Goal: Information Seeking & Learning: Learn about a topic

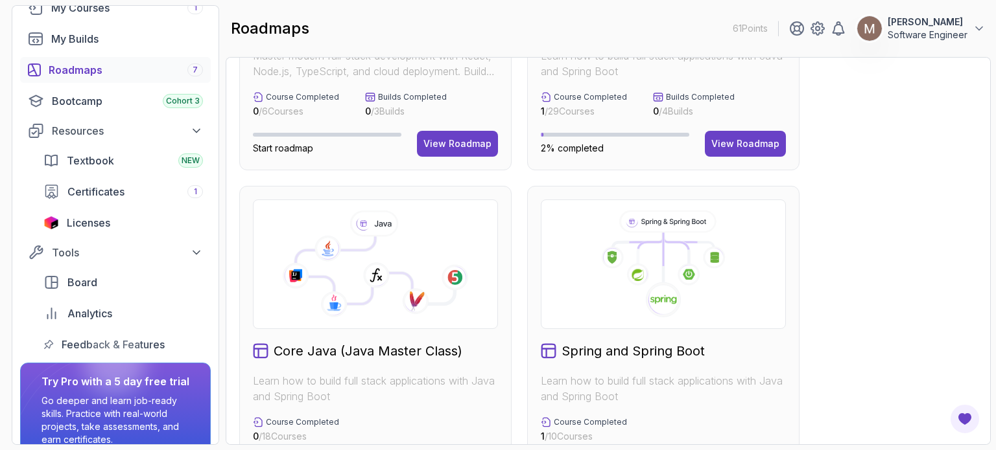
scroll to position [404, 0]
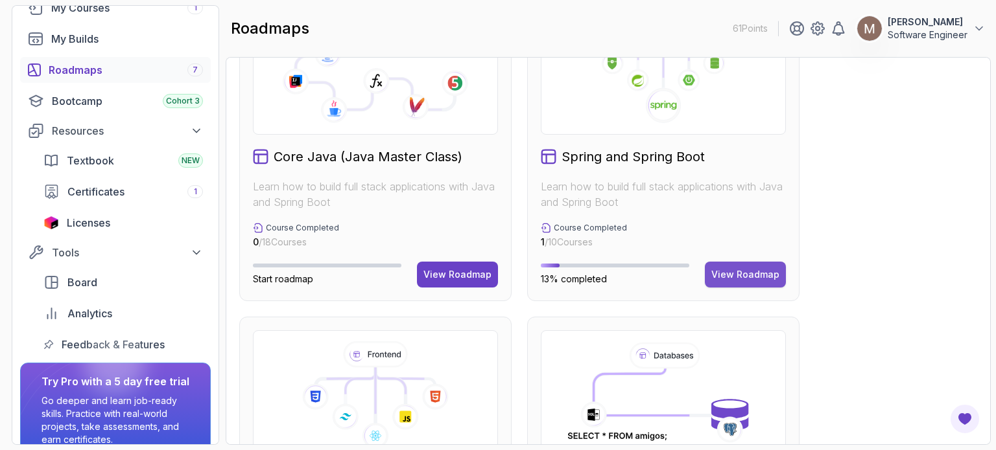
click at [745, 274] on div "View Roadmap" at bounding box center [745, 274] width 68 height 13
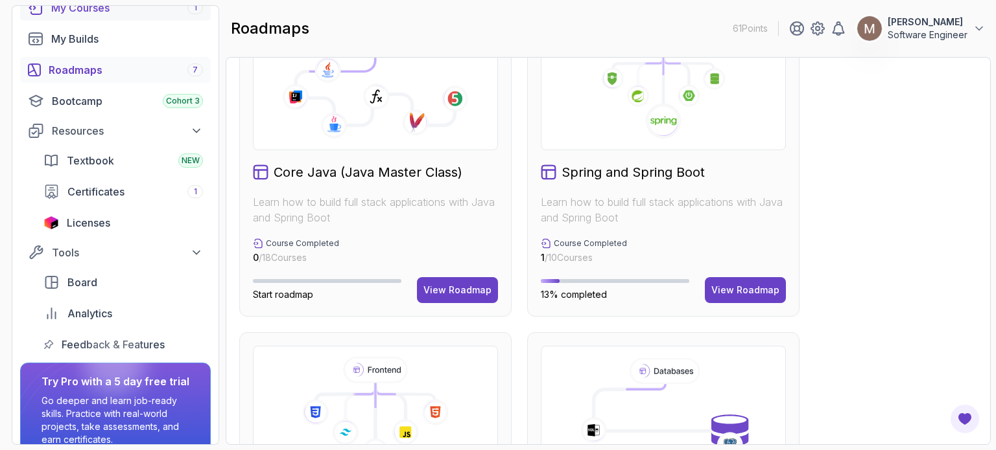
scroll to position [0, 0]
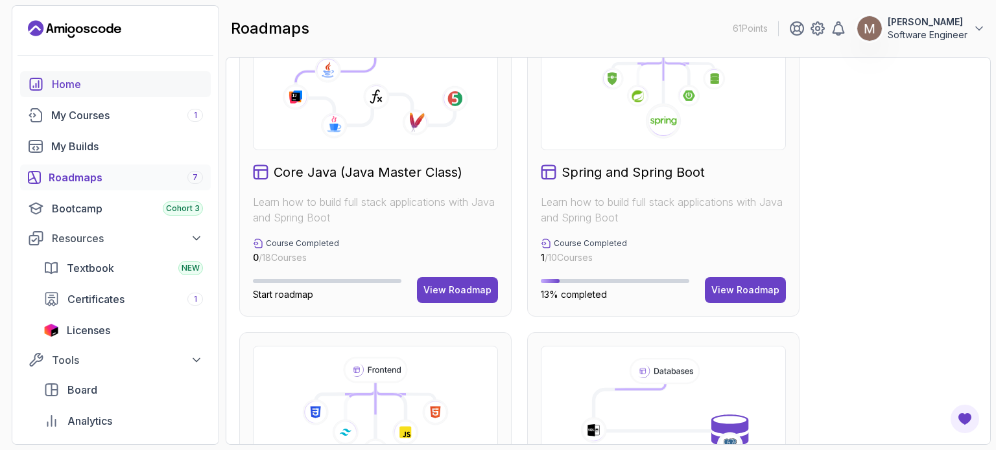
click at [67, 78] on div "Home" at bounding box center [127, 84] width 151 height 16
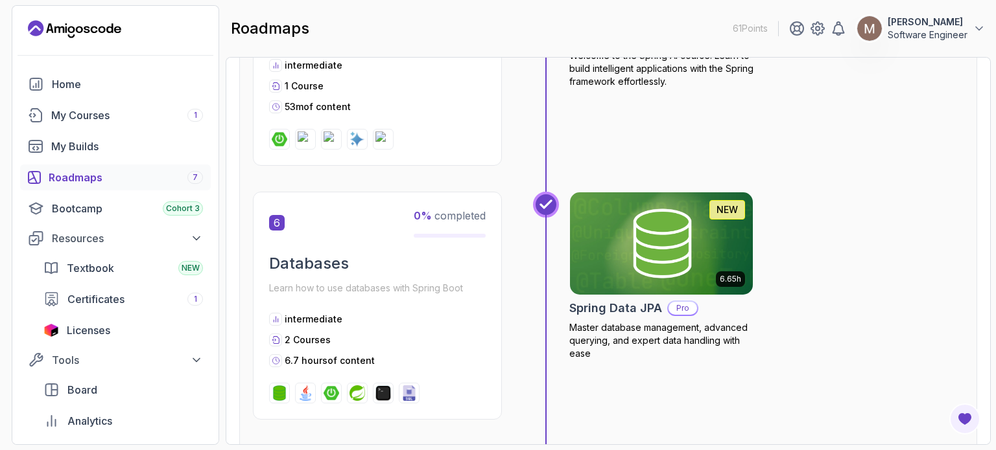
scroll to position [1361, 0]
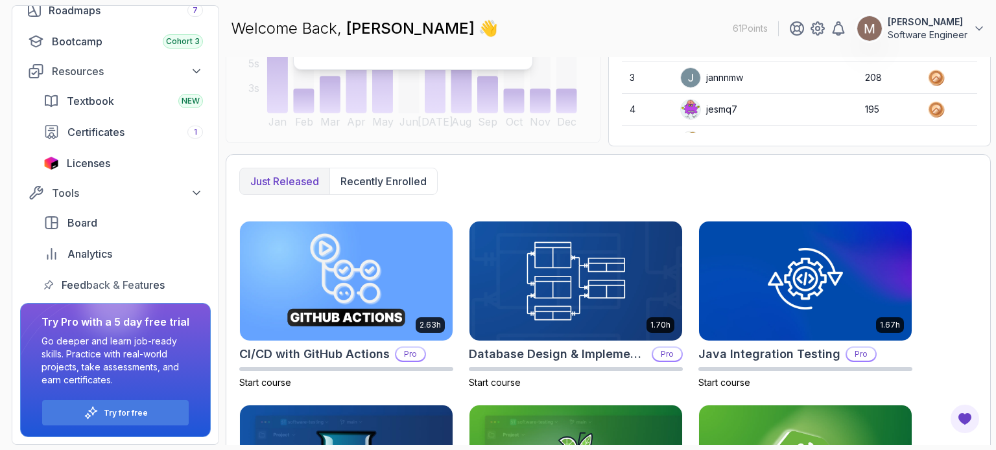
scroll to position [110, 0]
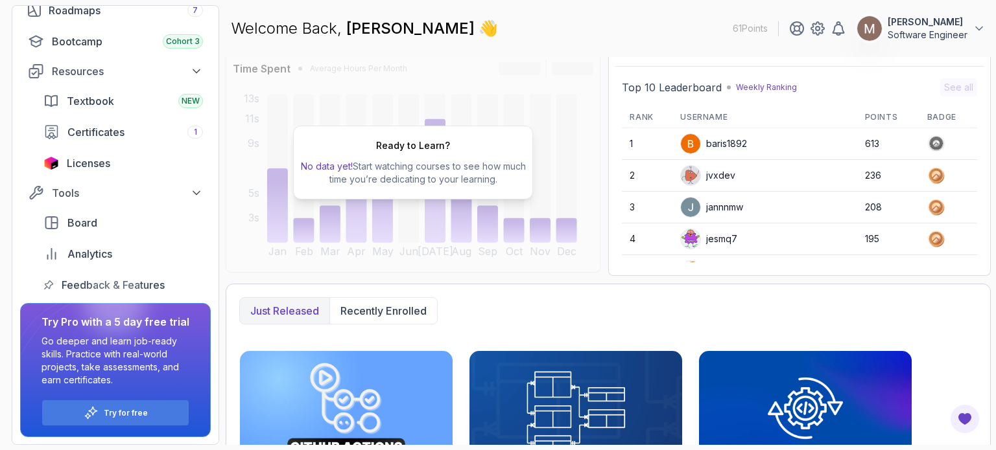
drag, startPoint x: 630, startPoint y: 302, endPoint x: 611, endPoint y: 302, distance: 18.8
click at [630, 302] on div "Just released Recently enrolled" at bounding box center [608, 311] width 738 height 27
click at [388, 307] on p "Recently enrolled" at bounding box center [383, 311] width 86 height 16
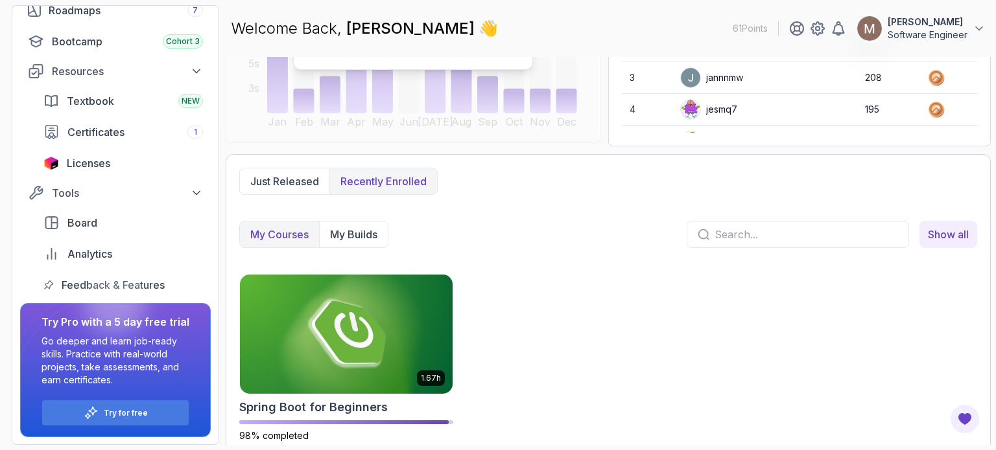
scroll to position [249, 0]
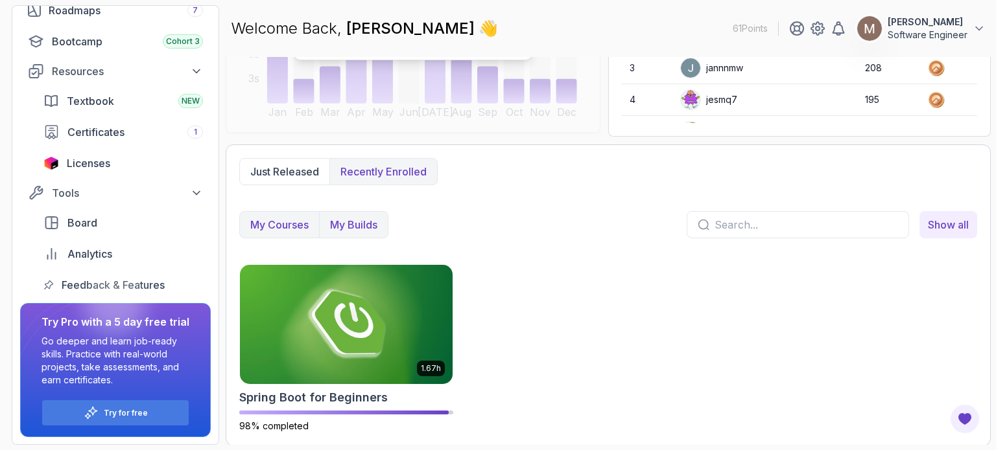
click at [358, 228] on p "My Builds" at bounding box center [353, 225] width 47 height 16
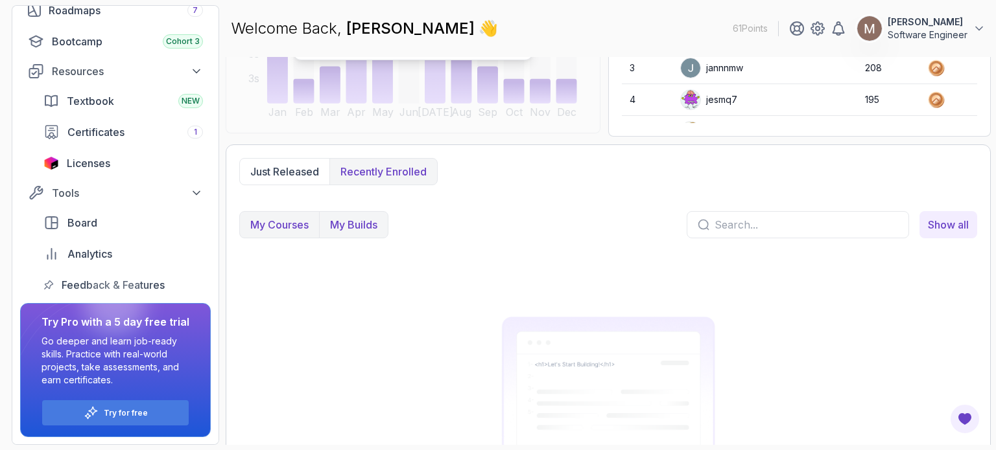
click at [276, 230] on p "My Courses" at bounding box center [279, 225] width 58 height 16
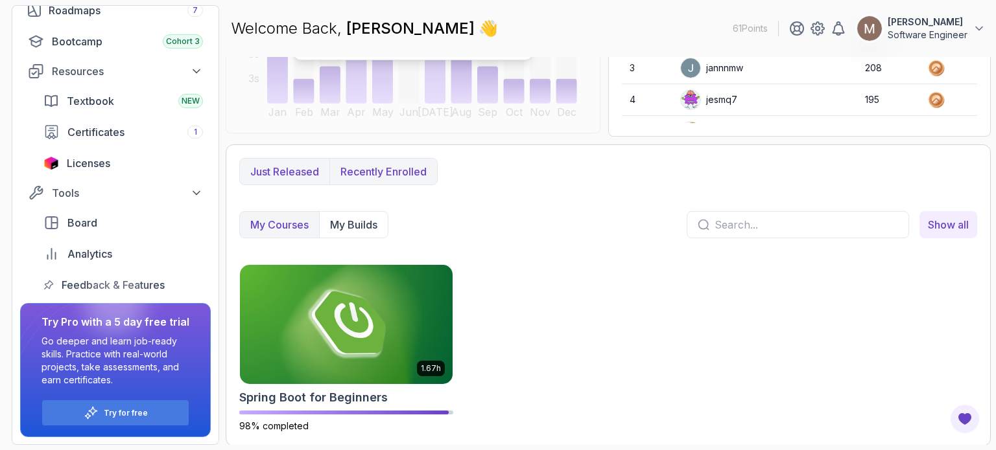
click at [292, 172] on p "Just released" at bounding box center [284, 172] width 69 height 16
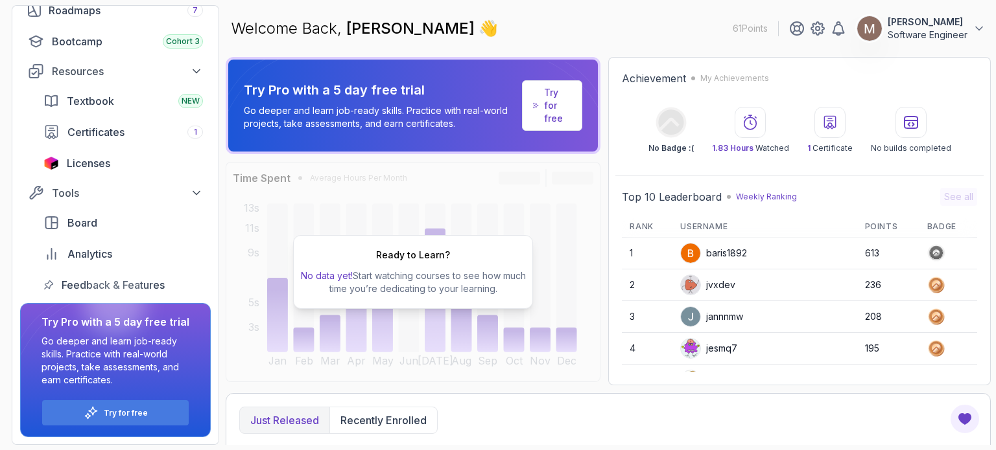
scroll to position [0, 0]
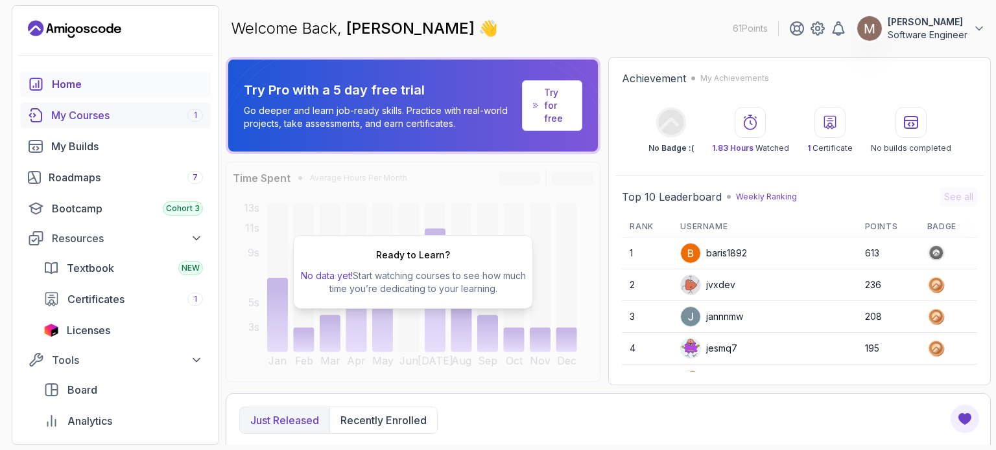
click at [106, 121] on div "My Courses 1" at bounding box center [127, 116] width 152 height 16
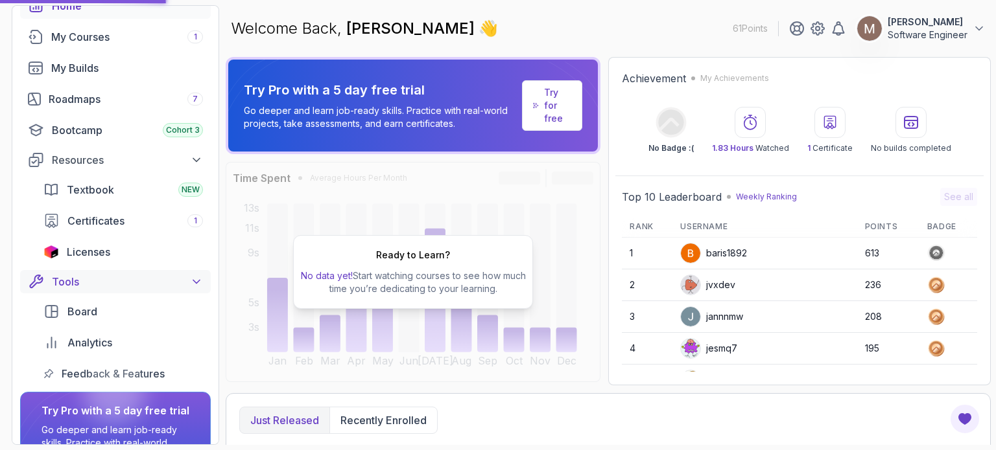
scroll to position [38, 0]
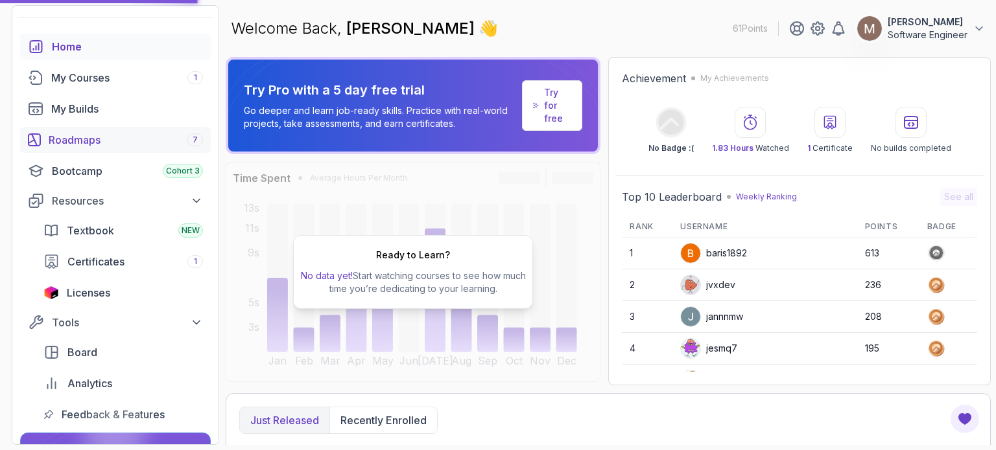
click at [95, 142] on div "Roadmaps 7" at bounding box center [126, 140] width 154 height 16
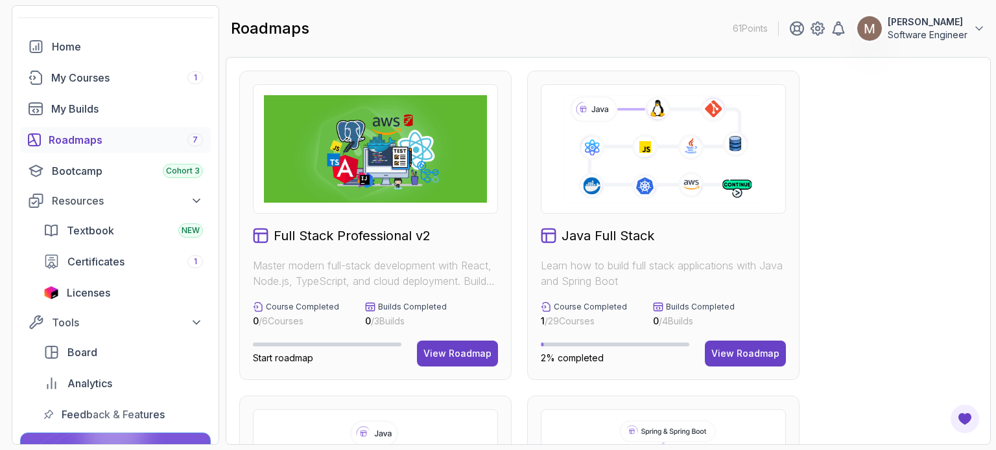
scroll to position [194, 0]
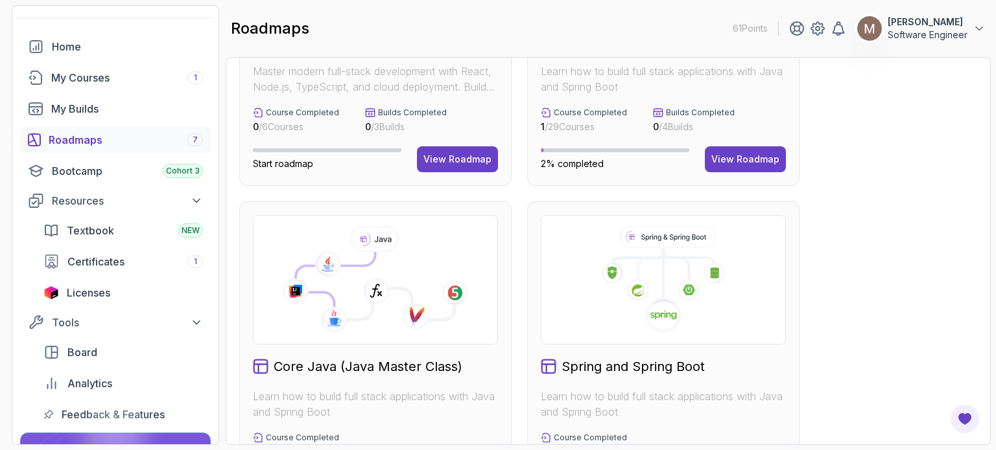
click at [312, 362] on h2 "Core Java (Java Master Class)" at bounding box center [368, 367] width 189 height 18
click at [441, 246] on icon at bounding box center [375, 280] width 223 height 108
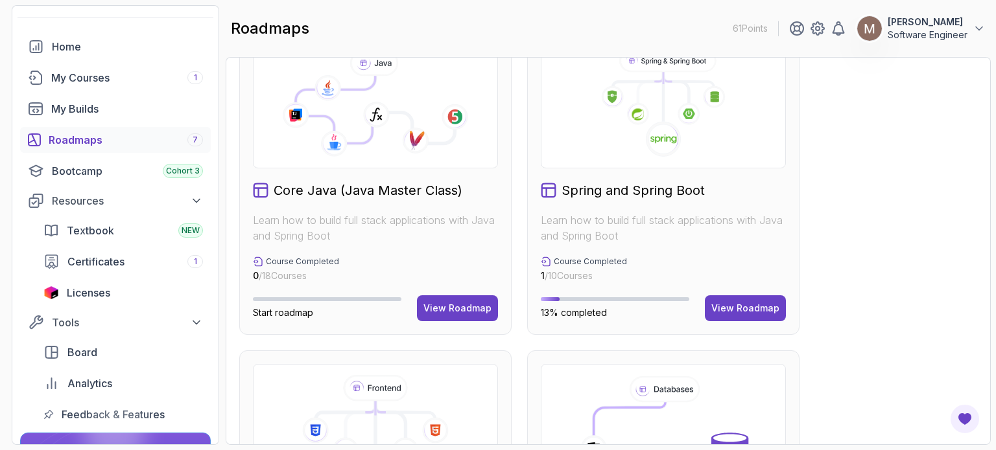
scroll to position [389, 0]
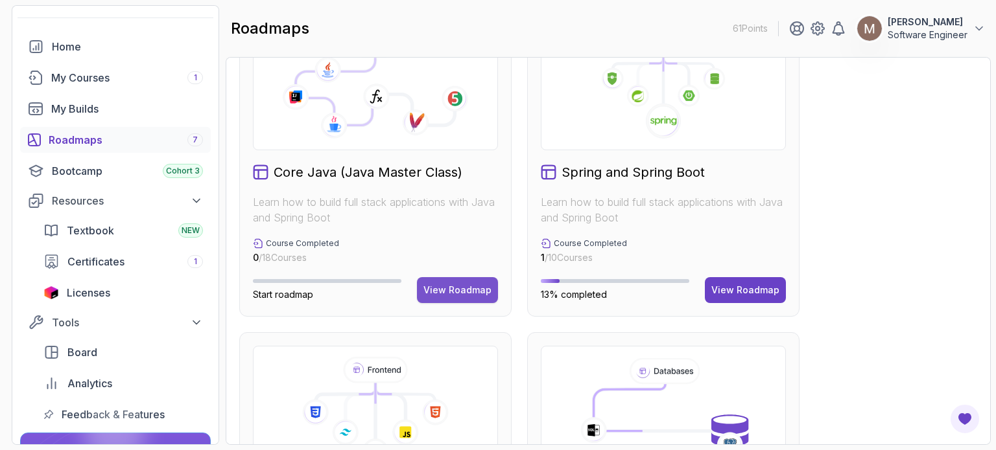
click at [438, 295] on div "View Roadmap" at bounding box center [457, 290] width 68 height 13
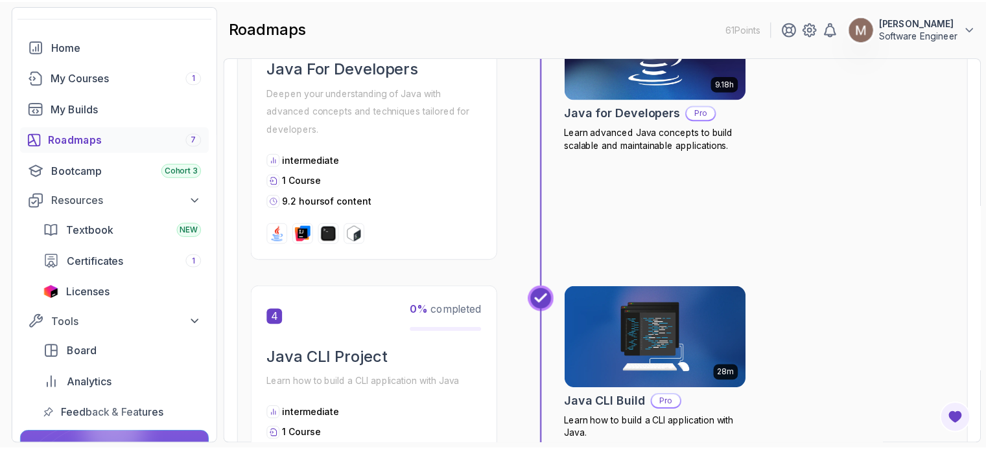
scroll to position [726, 0]
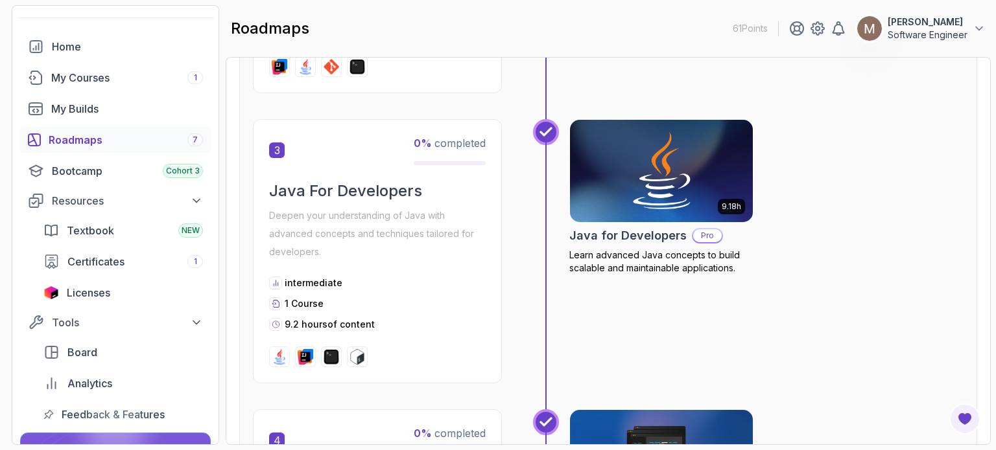
click at [598, 176] on img at bounding box center [661, 171] width 192 height 108
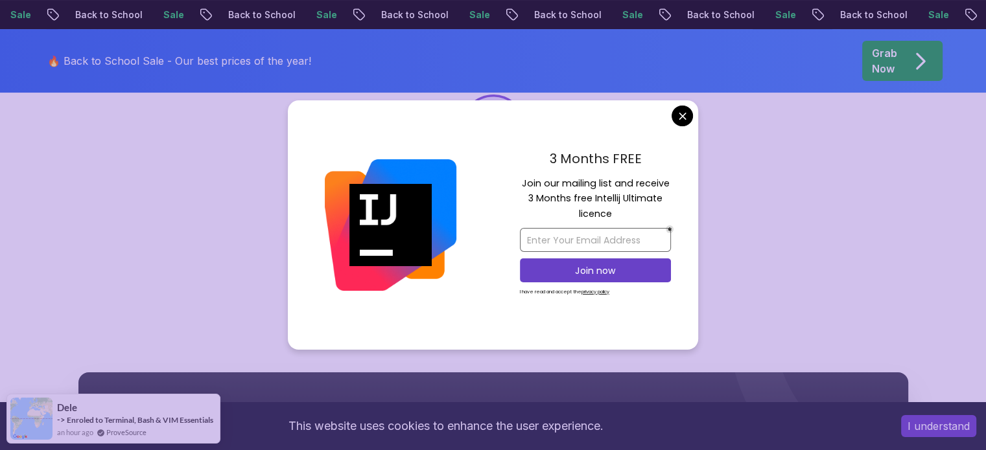
scroll to position [259, 0]
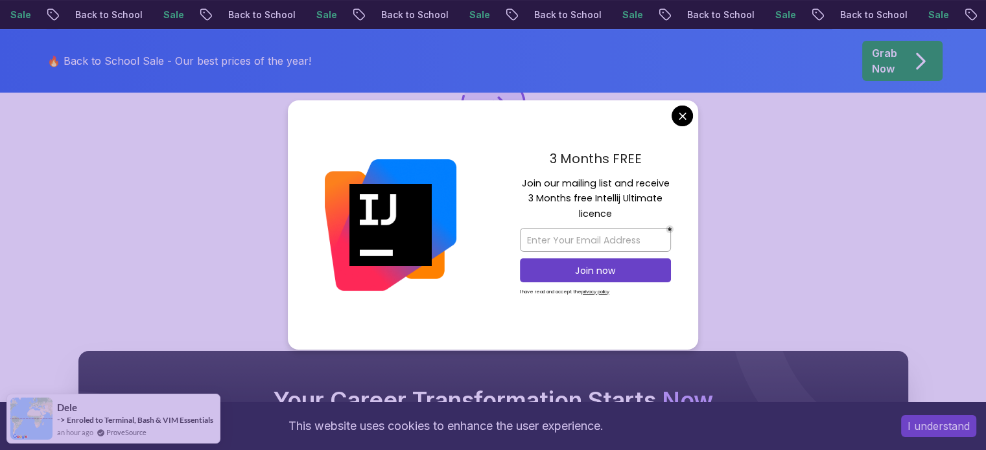
click at [683, 117] on body "Sale Back to School Sale Back to School Sale Back to School Sale Back to School…" at bounding box center [493, 352] width 986 height 1222
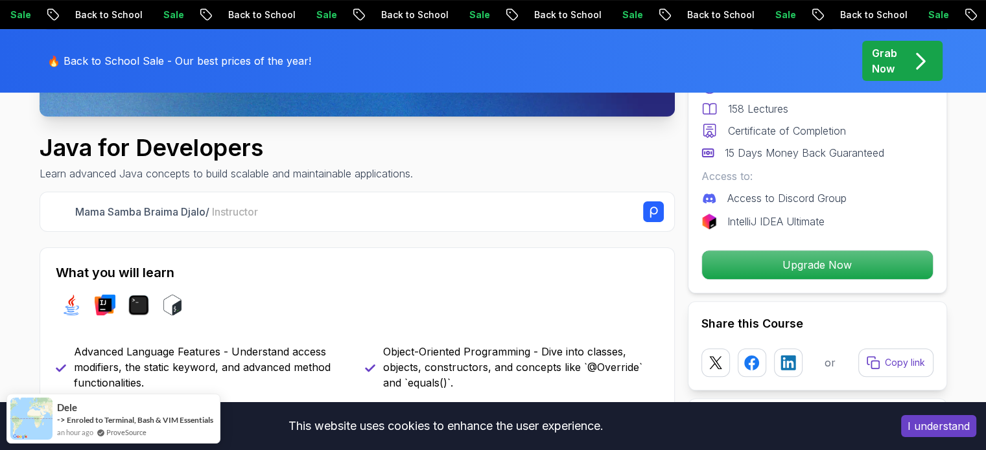
scroll to position [389, 0]
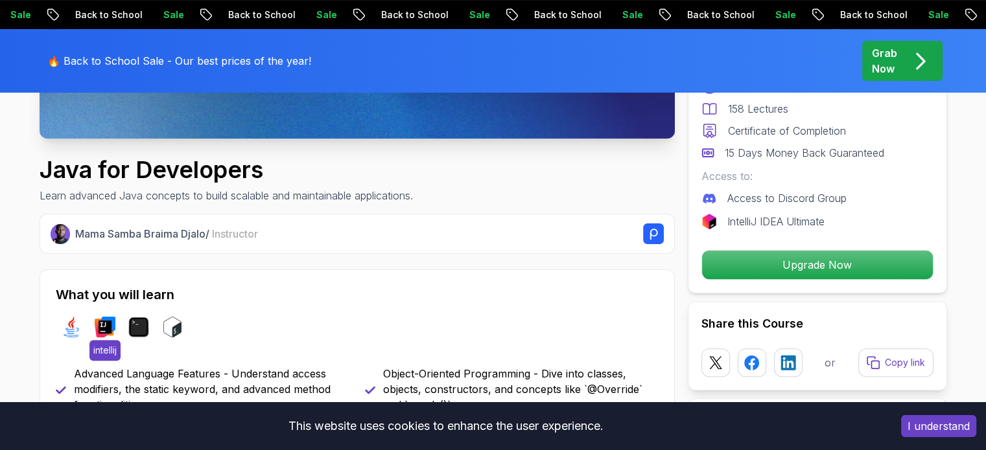
click at [110, 328] on img at bounding box center [105, 327] width 21 height 21
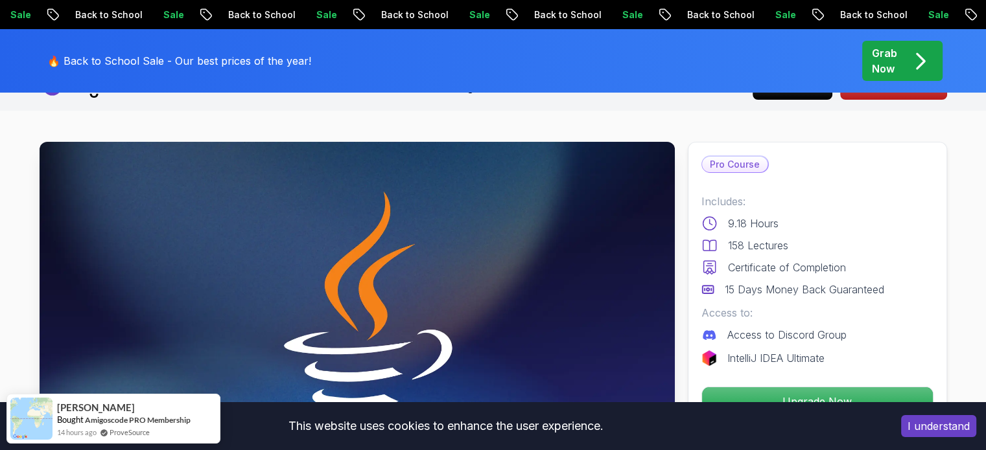
scroll to position [0, 0]
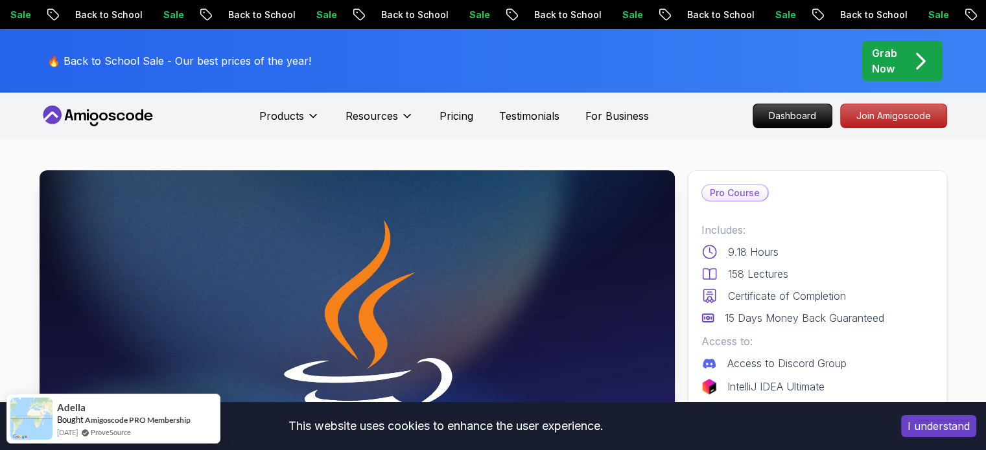
click at [150, 93] on nav "Products Resources Pricing Testimonials For Business Dashboard Join Amigoscode" at bounding box center [493, 116] width 907 height 47
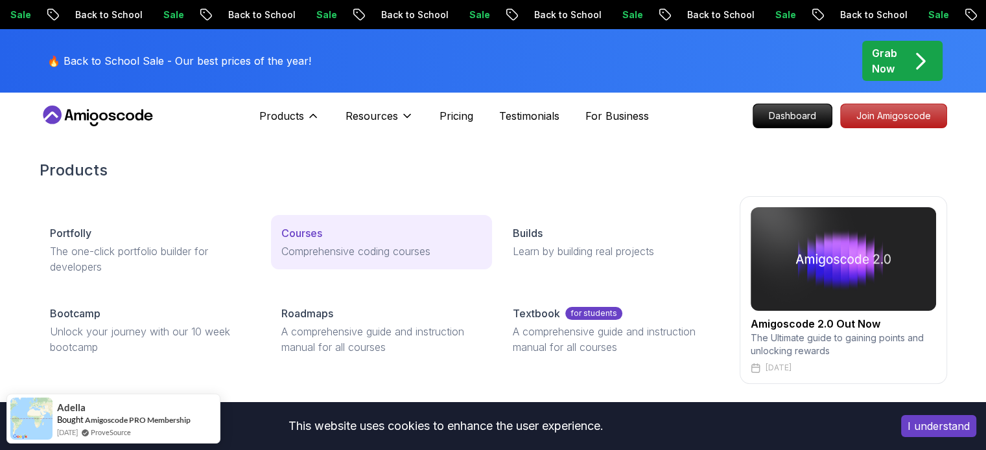
click at [307, 240] on p "Courses" at bounding box center [301, 234] width 41 height 16
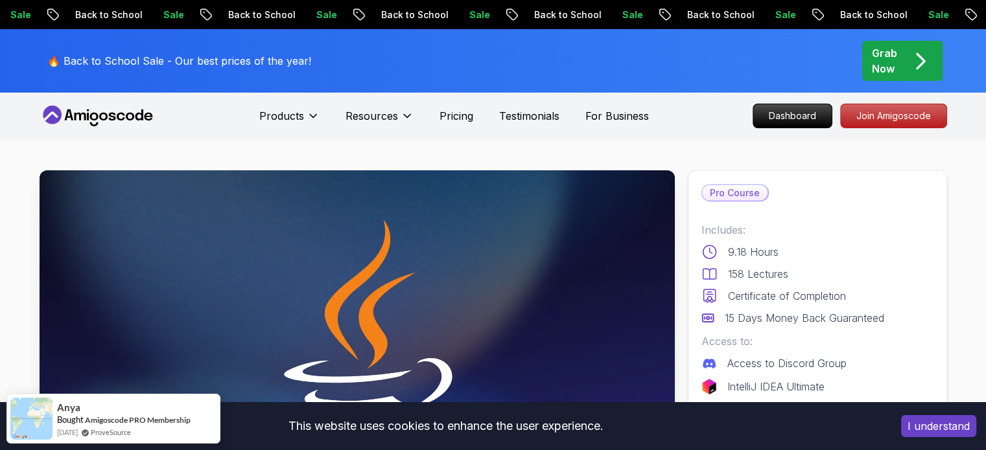
click at [106, 115] on icon at bounding box center [103, 117] width 8 height 8
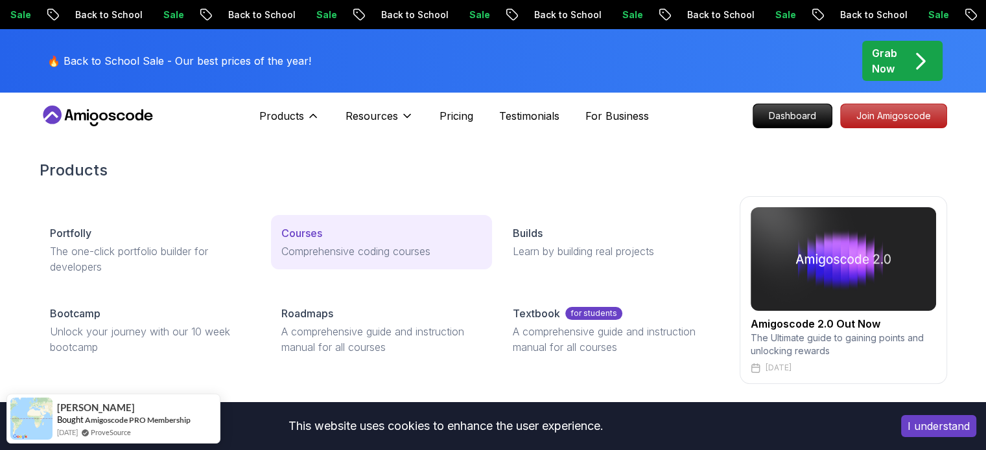
click at [344, 244] on p "Comprehensive coding courses" at bounding box center [381, 252] width 200 height 16
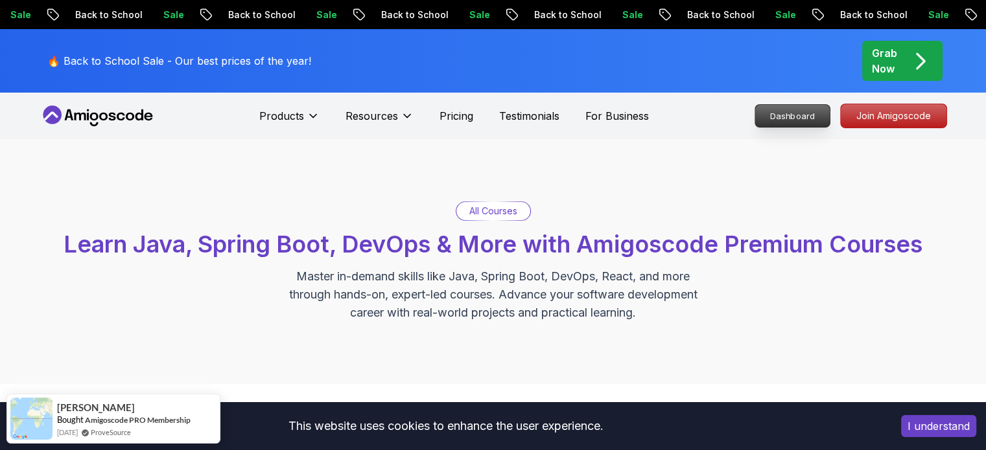
click at [783, 119] on p "Dashboard" at bounding box center [792, 116] width 75 height 22
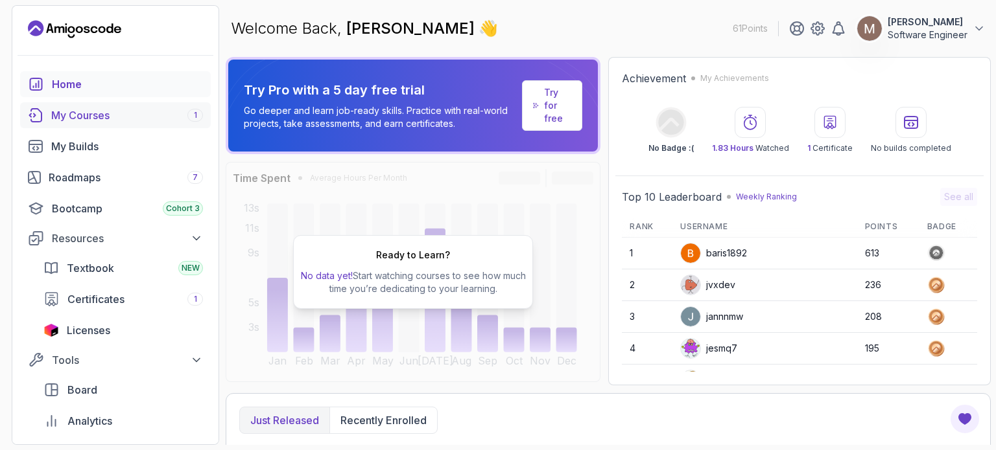
click at [73, 116] on div "My Courses 1" at bounding box center [127, 116] width 152 height 16
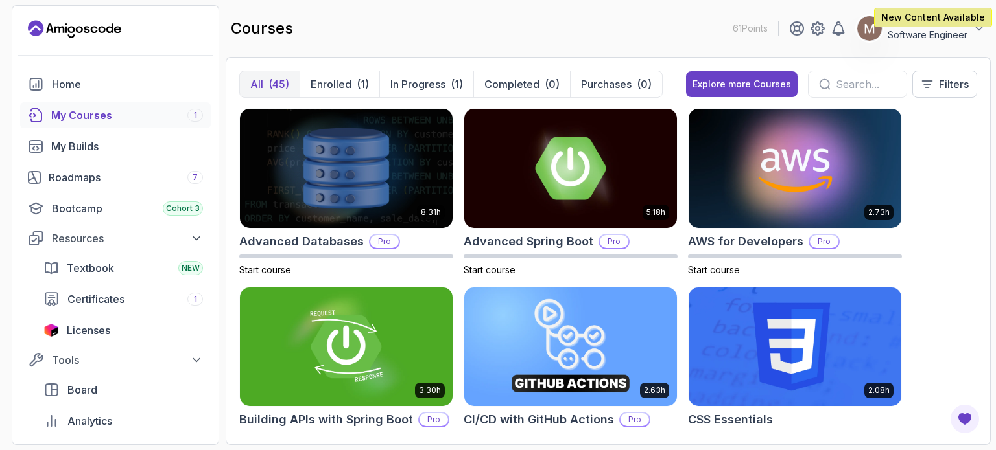
click at [115, 114] on div "My Courses 1" at bounding box center [127, 116] width 152 height 16
click at [318, 82] on p "Enrolled" at bounding box center [330, 84] width 41 height 16
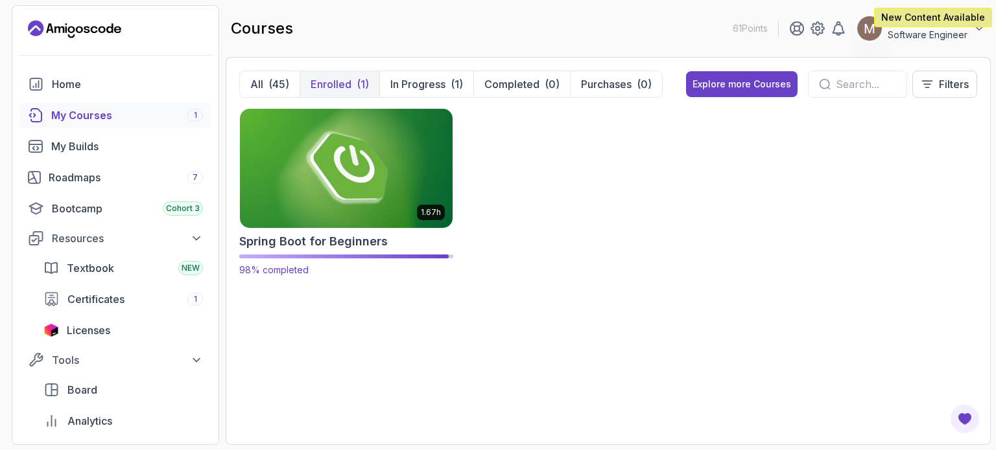
click at [355, 145] on img at bounding box center [346, 168] width 223 height 125
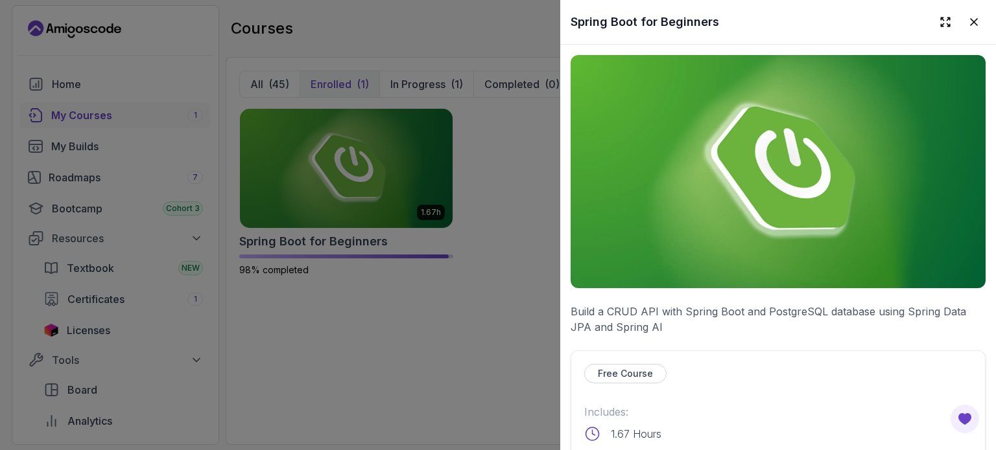
scroll to position [324, 0]
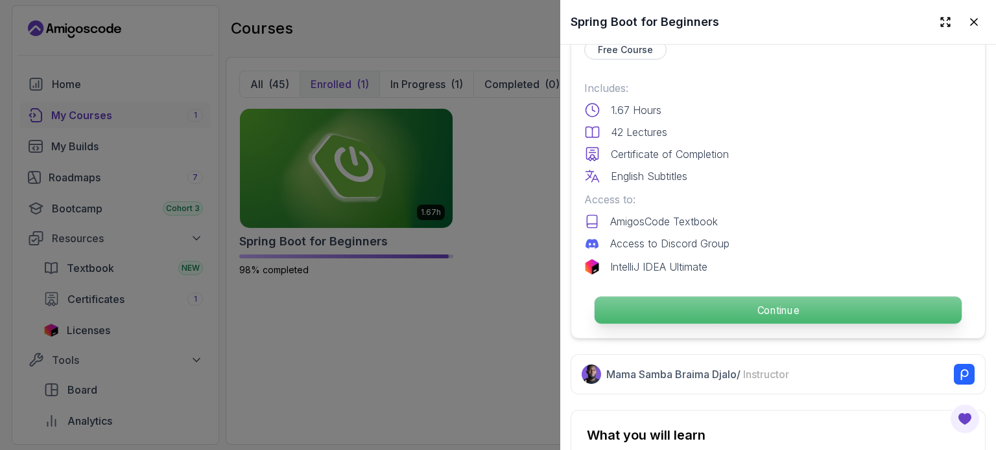
click at [811, 298] on p "Continue" at bounding box center [777, 310] width 367 height 27
click at [769, 313] on p "Continue" at bounding box center [777, 310] width 367 height 27
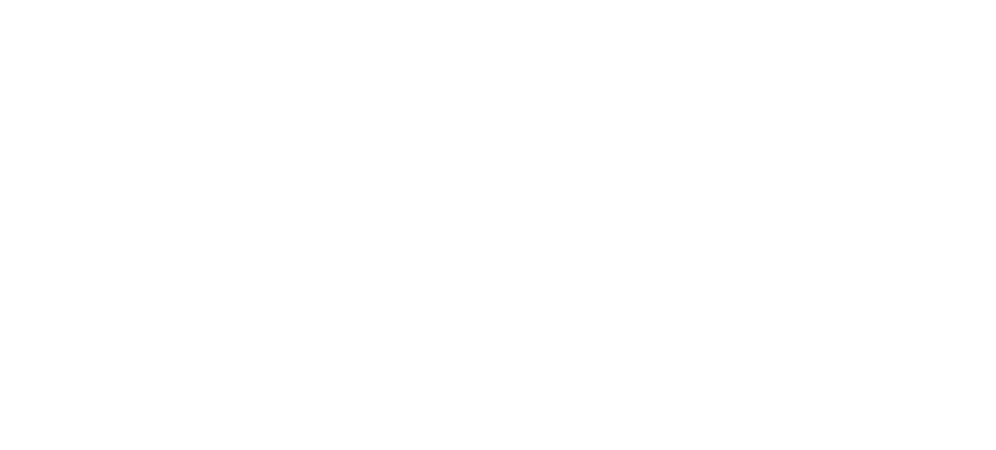
click at [765, 0] on html "3s" at bounding box center [498, 0] width 996 height 0
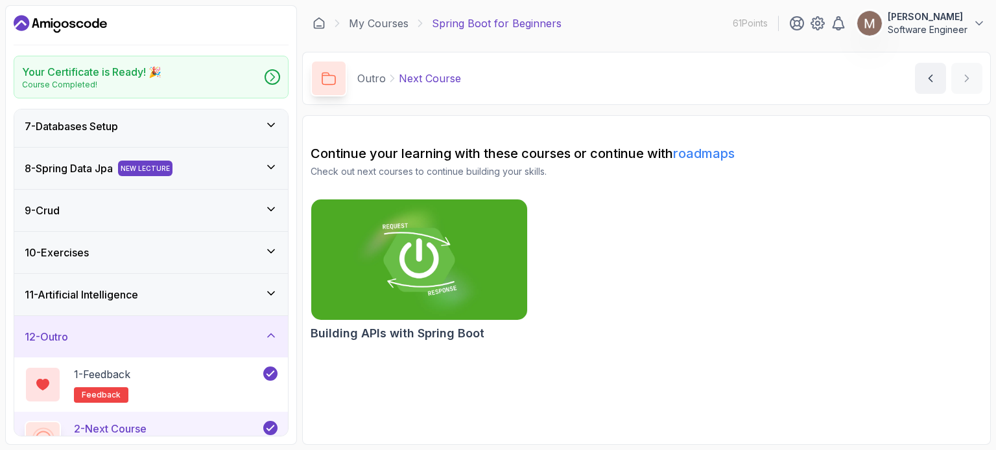
scroll to position [259, 0]
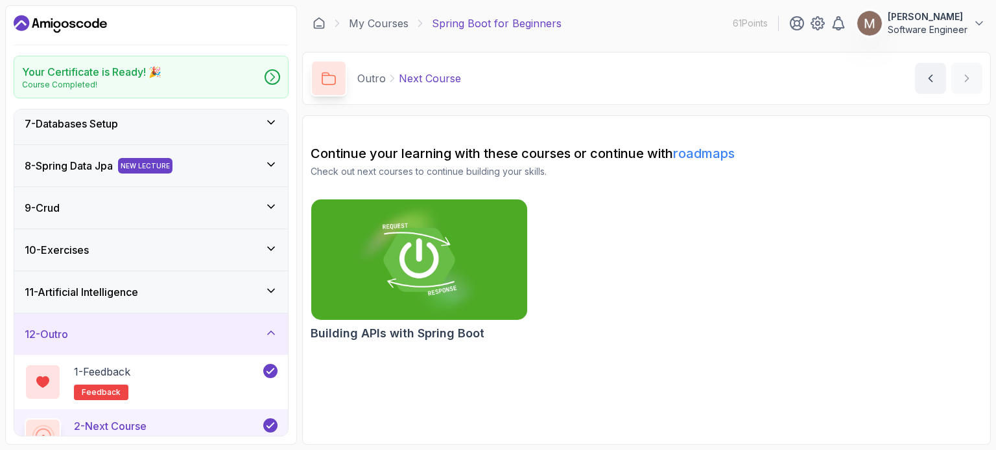
click at [259, 160] on div "8 - Spring Data Jpa NEW LECTURE" at bounding box center [151, 166] width 253 height 16
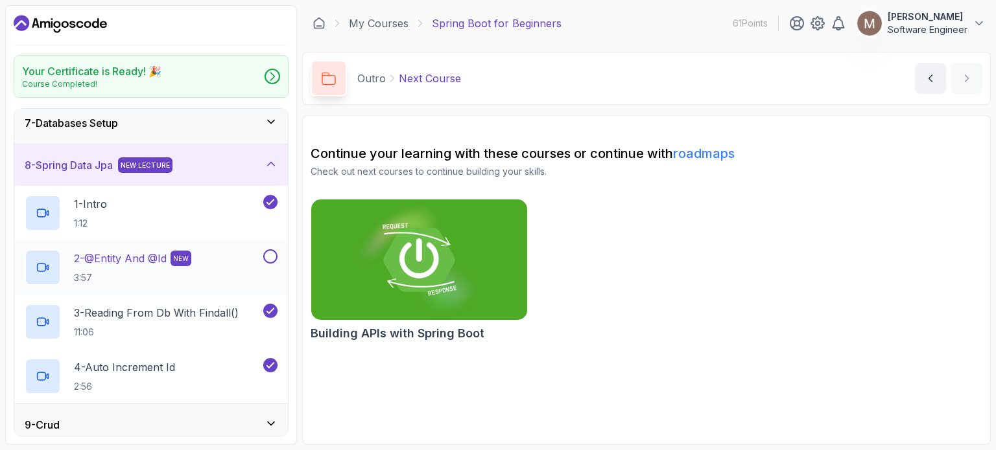
click at [127, 260] on p "2 - @Entity And @Id" at bounding box center [120, 259] width 93 height 16
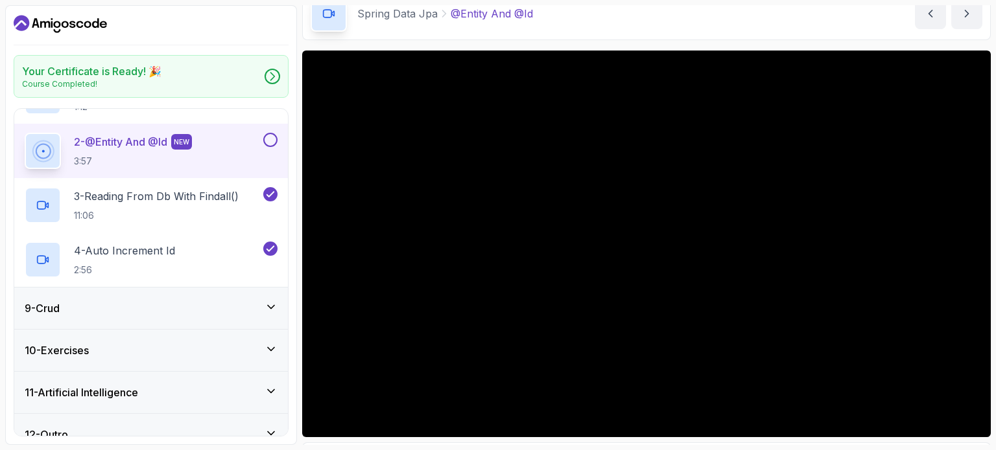
scroll to position [393, 0]
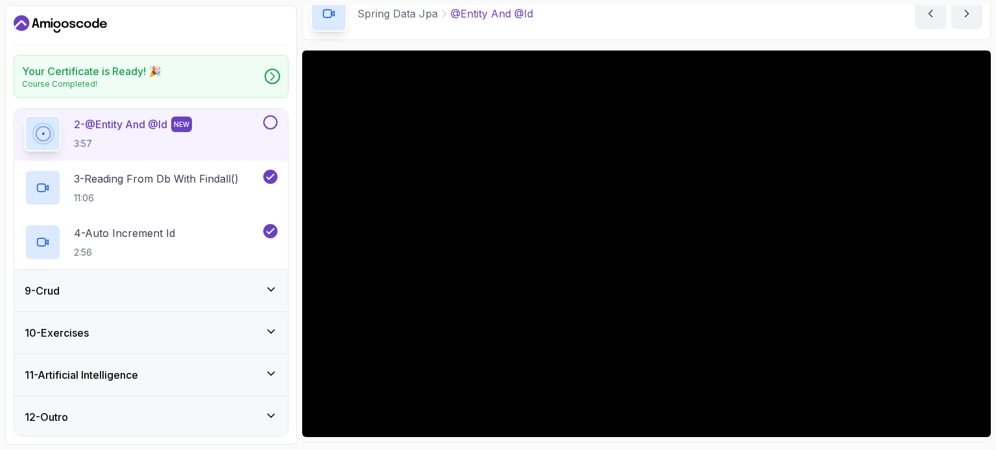
click at [262, 292] on div "9 - Crud" at bounding box center [151, 291] width 253 height 16
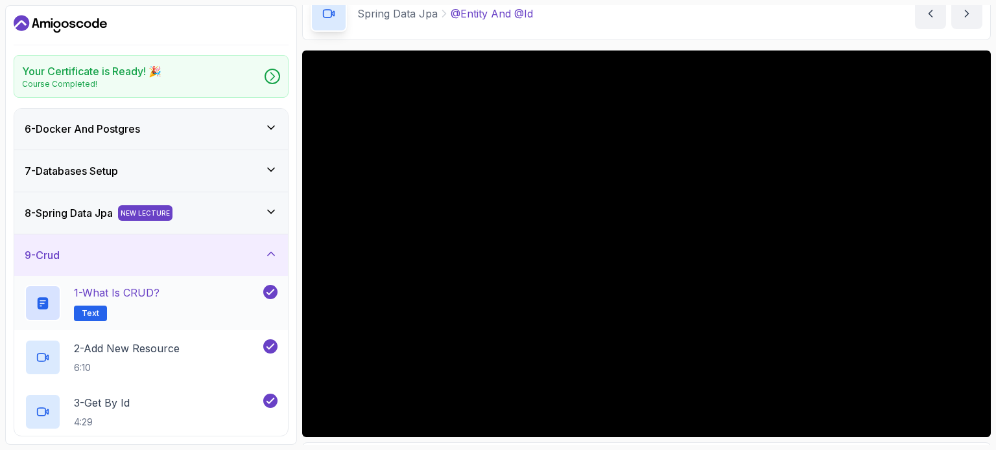
scroll to position [209, 0]
click at [276, 257] on icon at bounding box center [270, 256] width 13 height 13
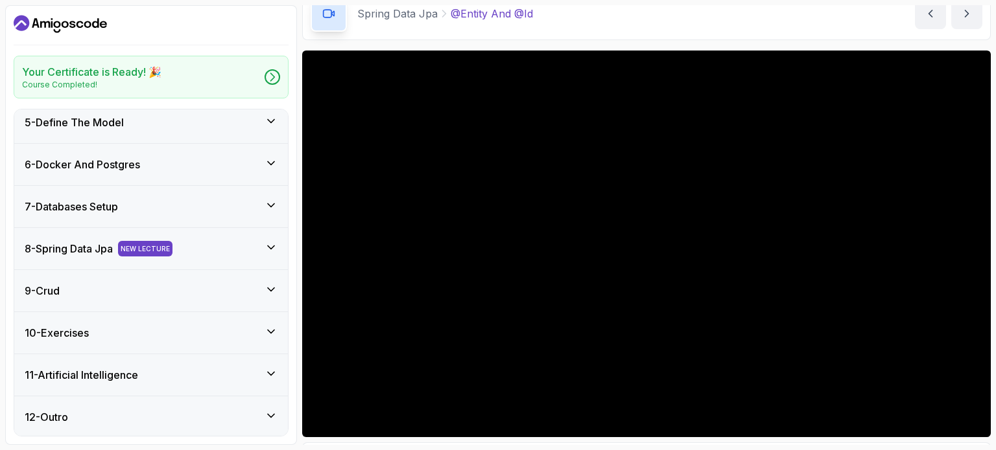
scroll to position [176, 0]
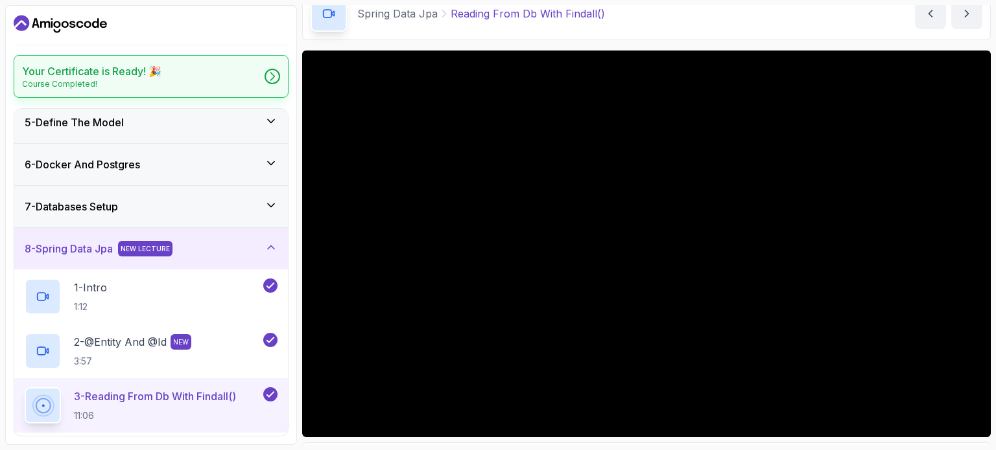
click at [238, 78] on div "Your Certificate is Ready! 🎉 Course Completed!" at bounding box center [151, 76] width 275 height 43
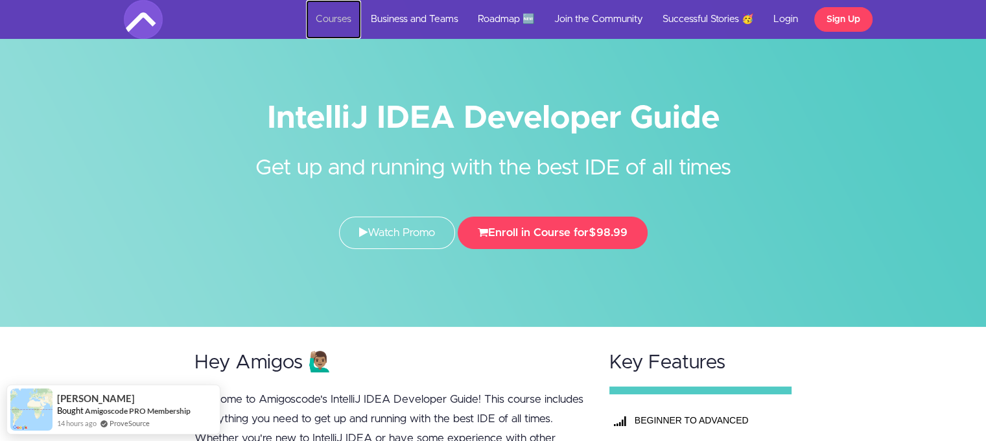
click at [332, 18] on link "Courses" at bounding box center [333, 19] width 55 height 39
click at [337, 21] on link "Courses" at bounding box center [333, 19] width 55 height 39
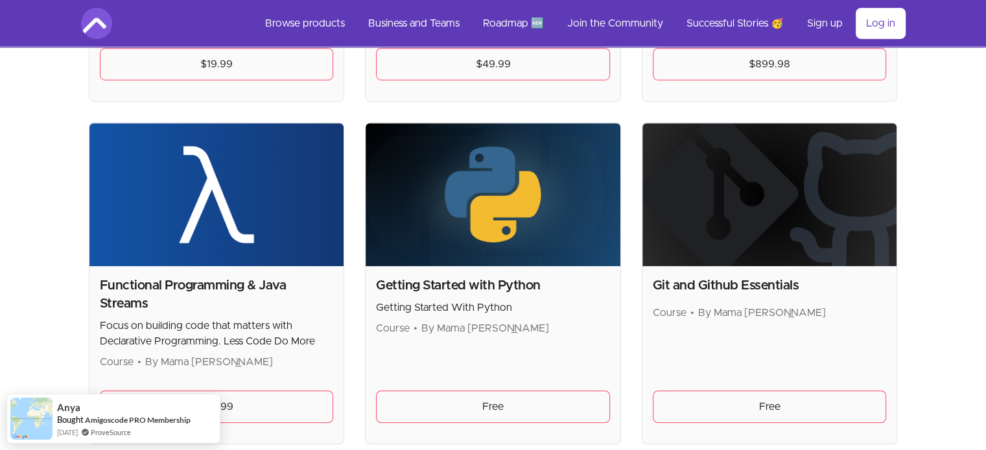
scroll to position [843, 0]
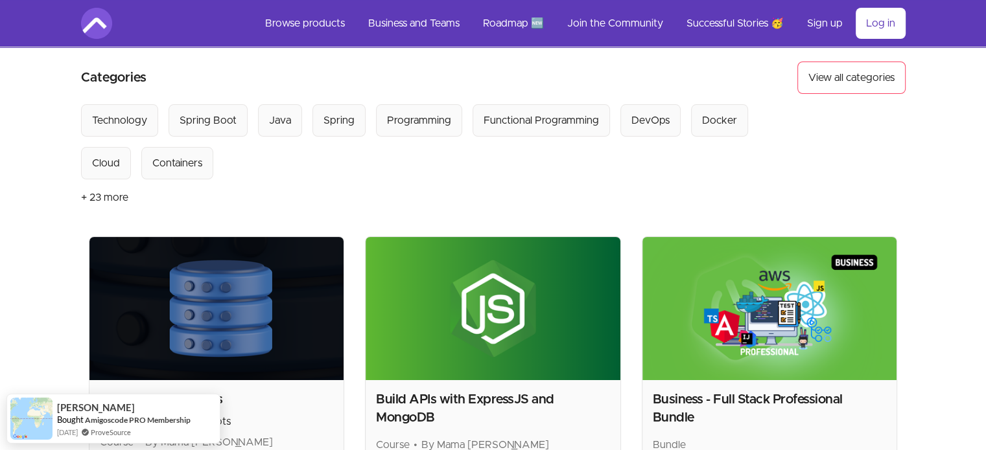
scroll to position [0, 0]
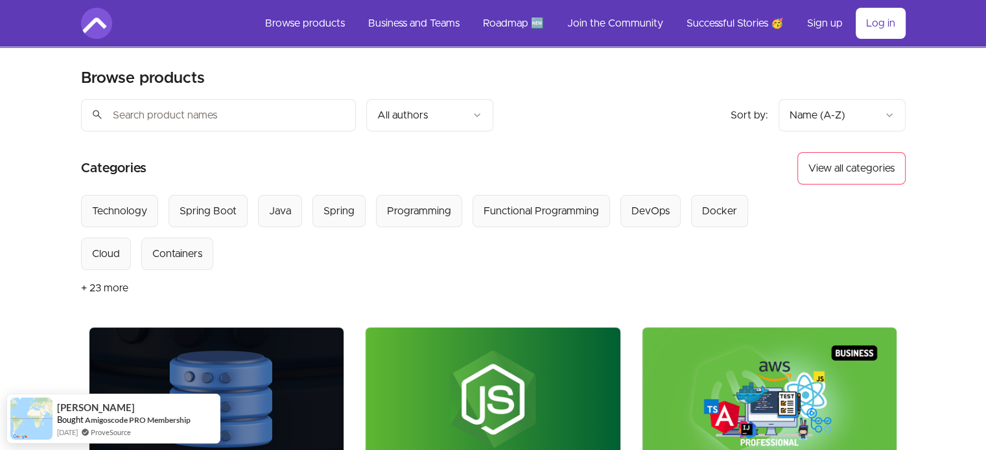
click at [109, 285] on button "+ 23 more" at bounding box center [104, 288] width 47 height 36
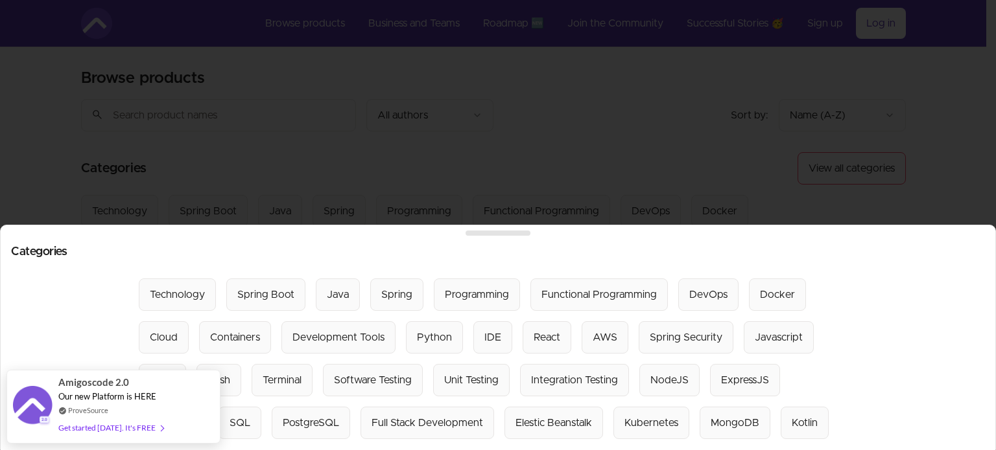
click at [32, 165] on div at bounding box center [498, 225] width 996 height 450
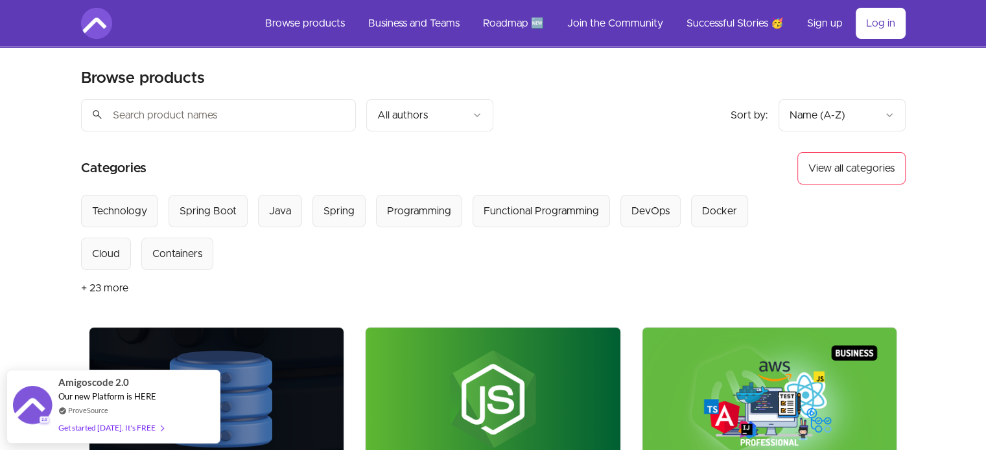
click at [293, 116] on input "search" at bounding box center [218, 115] width 275 height 32
click at [391, 242] on div "Select from all categories: Technology Spring Boot Java Spring Programming Func…" at bounding box center [440, 232] width 718 height 75
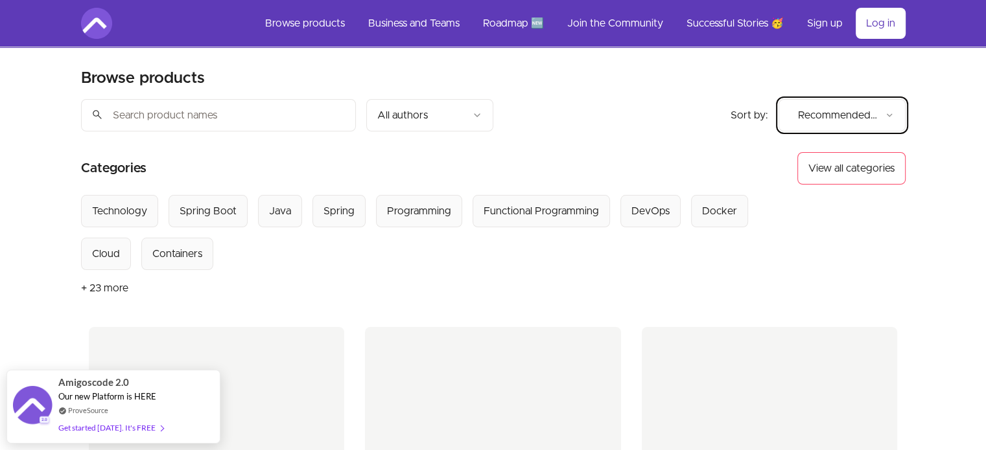
scroll to position [194, 0]
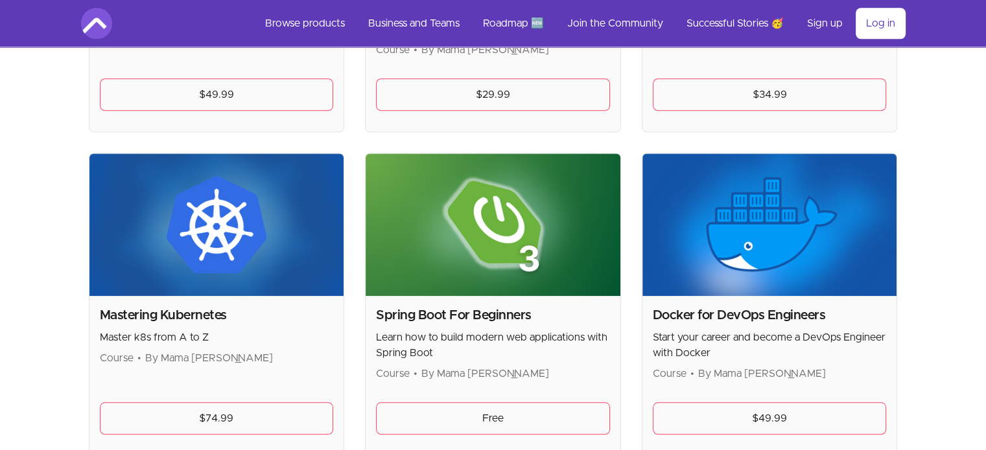
scroll to position [1231, 0]
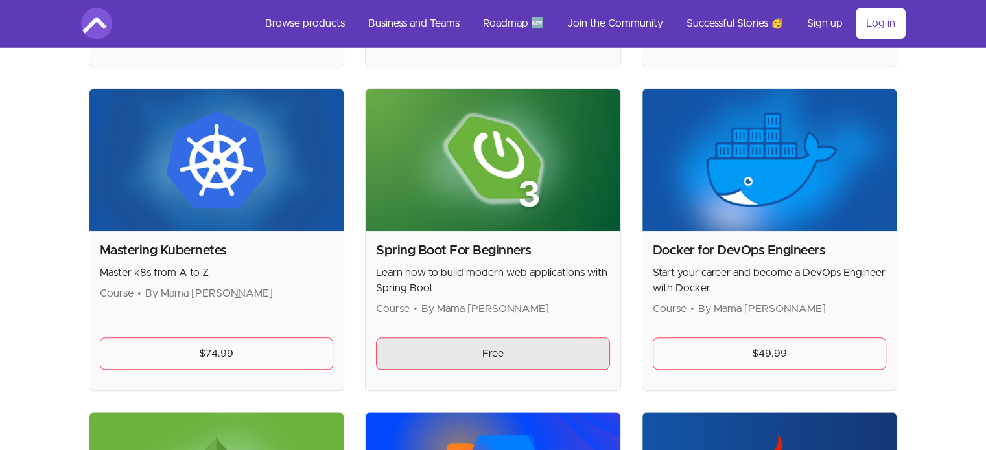
click at [503, 355] on link "Free" at bounding box center [493, 354] width 234 height 32
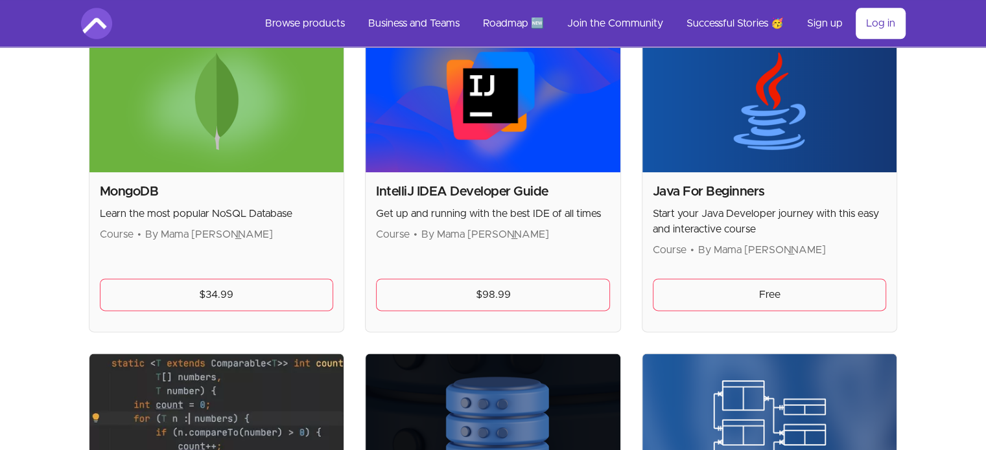
scroll to position [1620, 0]
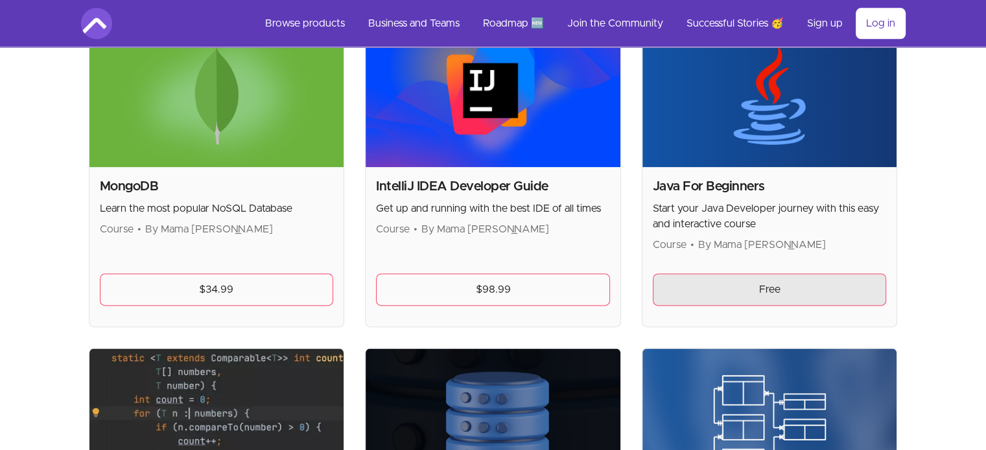
click at [743, 296] on link "Free" at bounding box center [770, 290] width 234 height 32
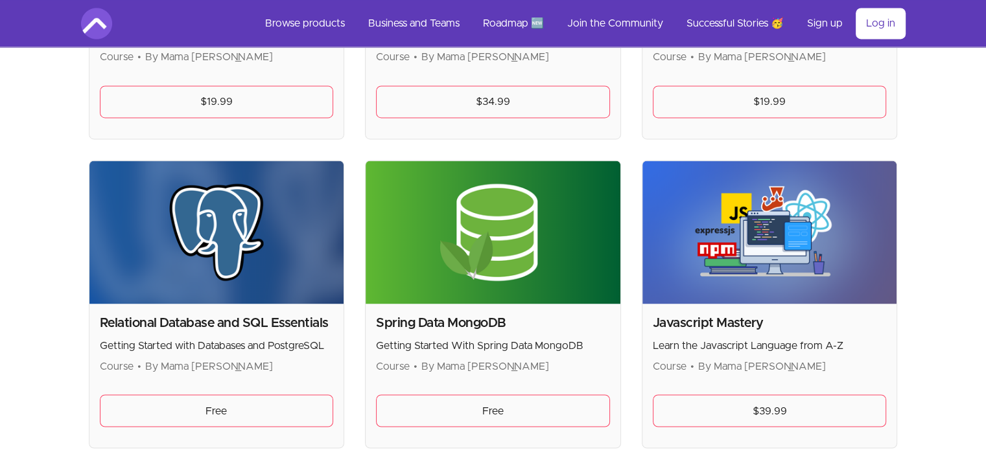
scroll to position [2204, 0]
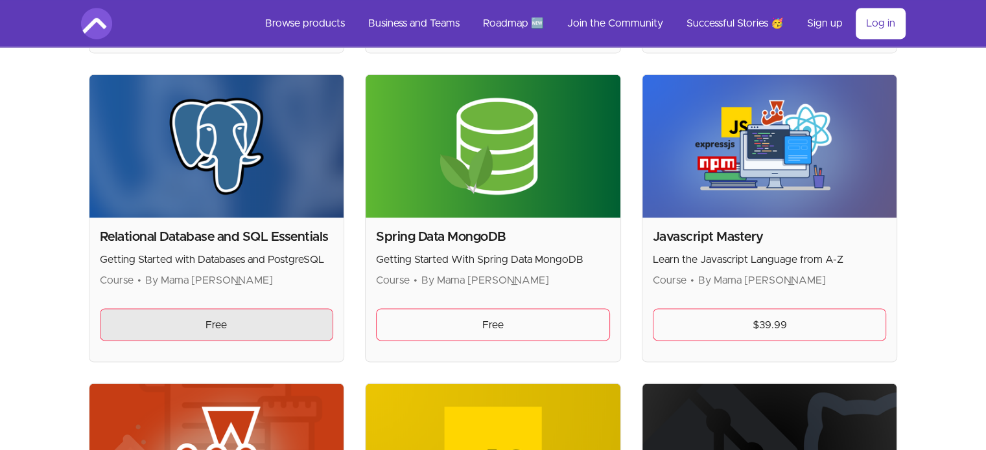
click at [274, 323] on link "Free" at bounding box center [217, 325] width 234 height 32
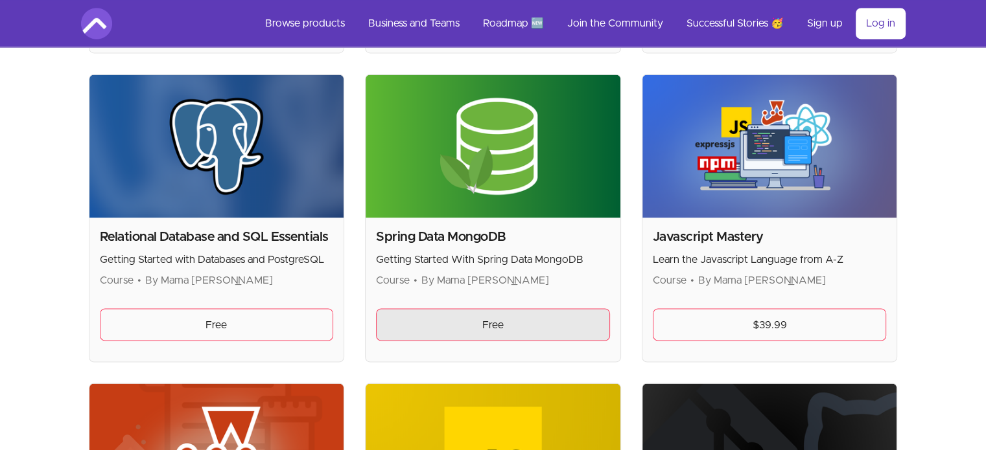
click at [495, 321] on link "Free" at bounding box center [493, 325] width 234 height 32
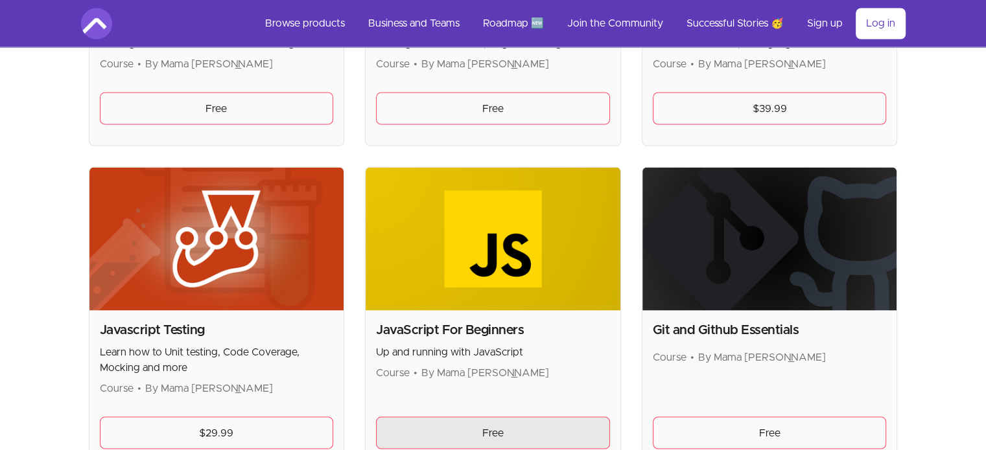
scroll to position [2398, 0]
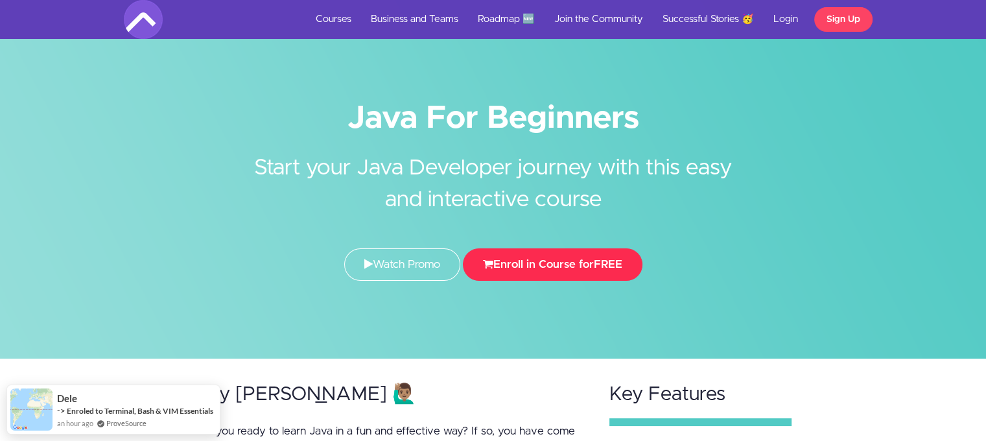
click at [594, 261] on button "Enroll in Course for FREE" at bounding box center [553, 264] width 180 height 32
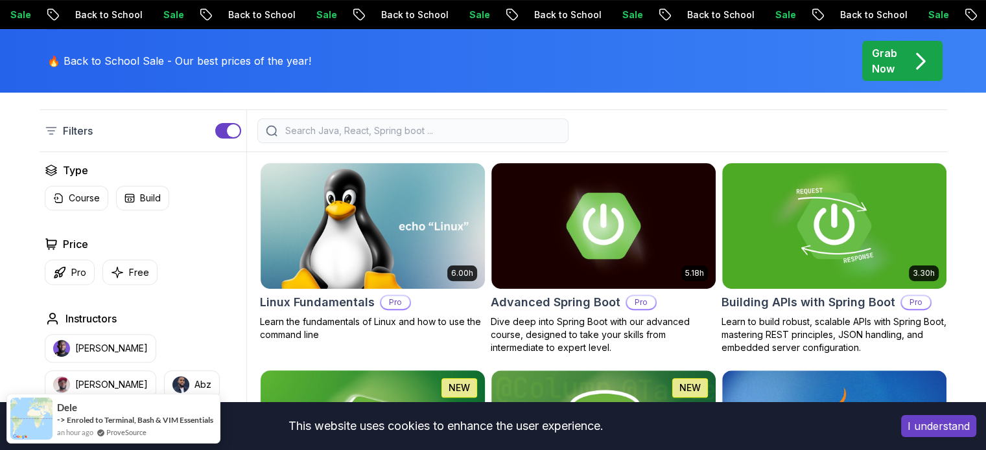
scroll to position [324, 0]
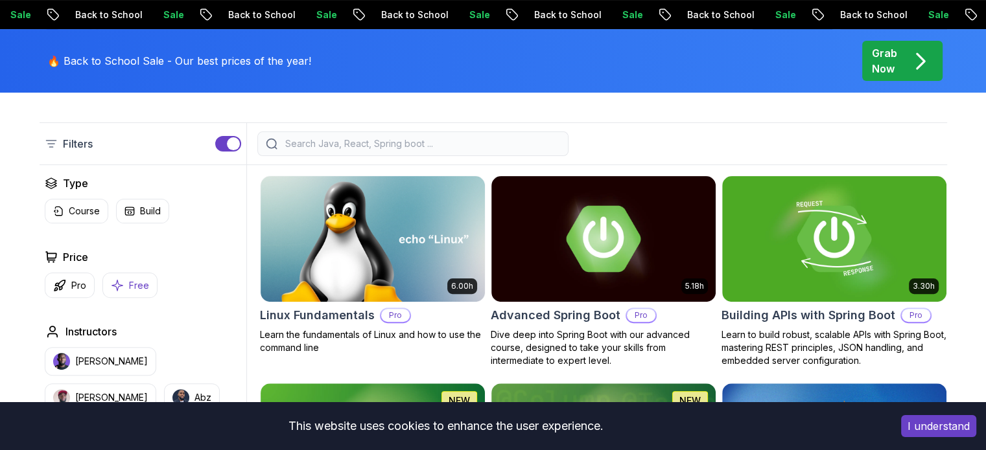
click at [135, 279] on p "Free" at bounding box center [139, 285] width 20 height 13
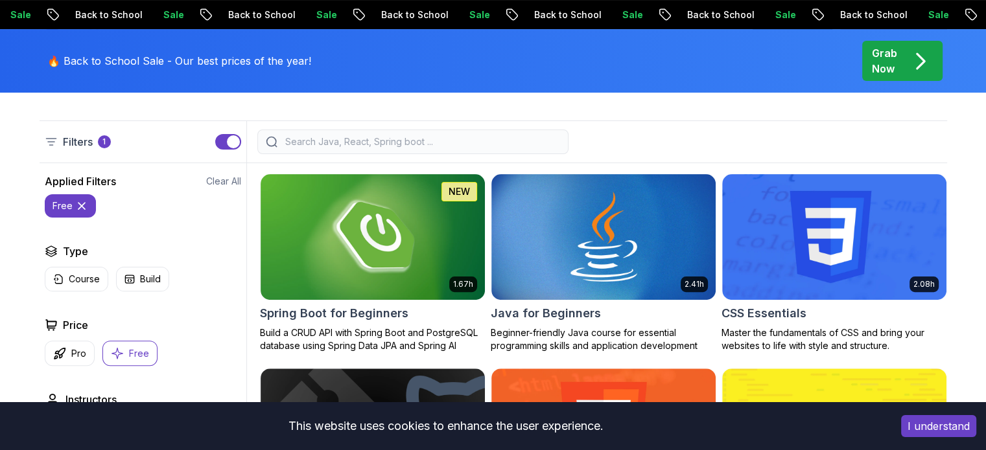
scroll to position [324, 0]
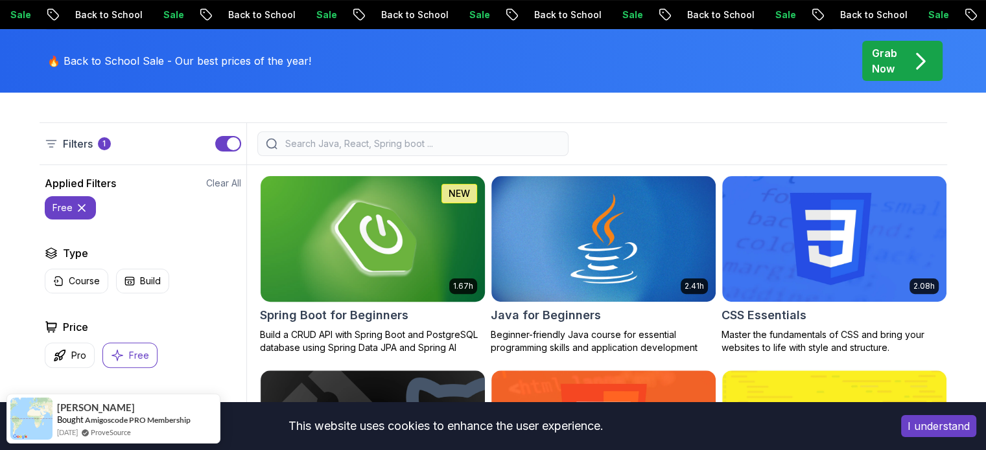
click at [385, 266] on img at bounding box center [372, 239] width 235 height 132
click at [590, 269] on img at bounding box center [602, 239] width 235 height 132
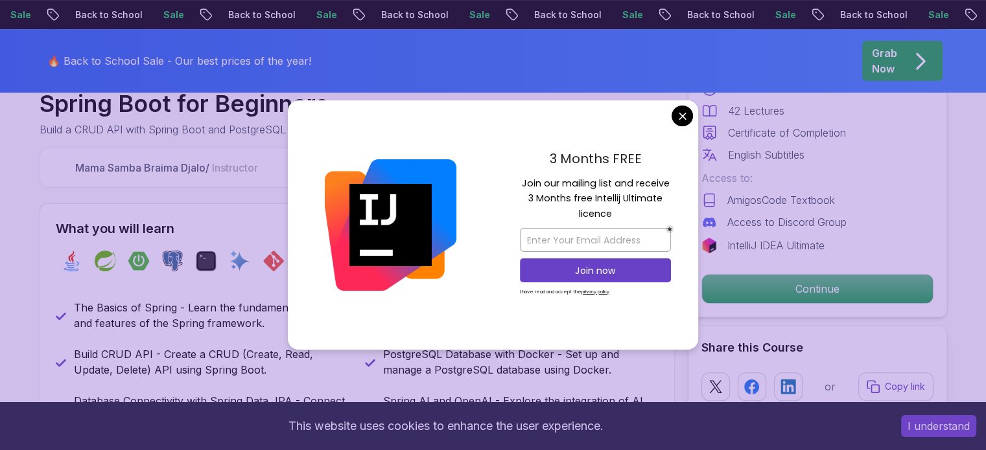
scroll to position [454, 0]
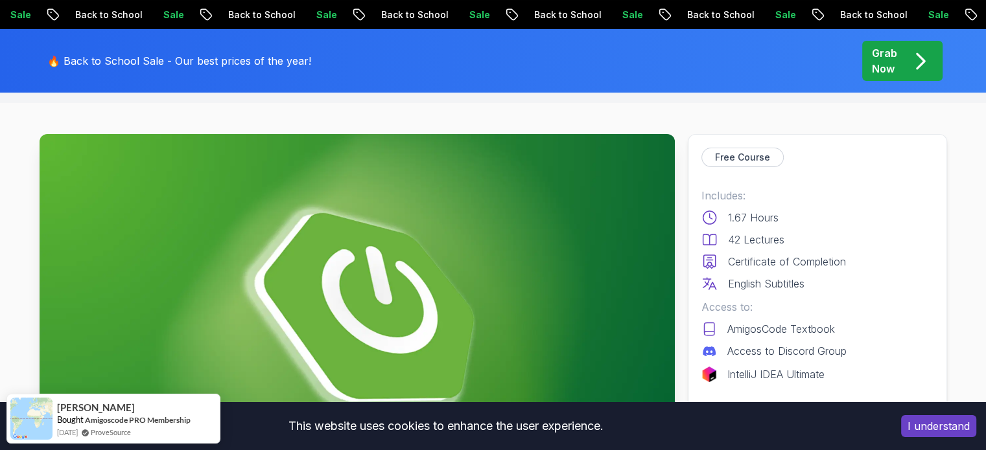
scroll to position [0, 0]
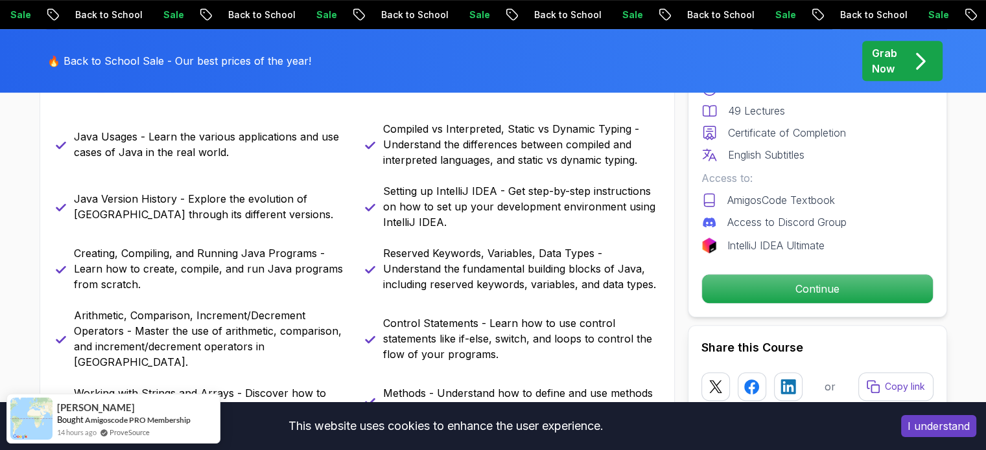
scroll to position [648, 0]
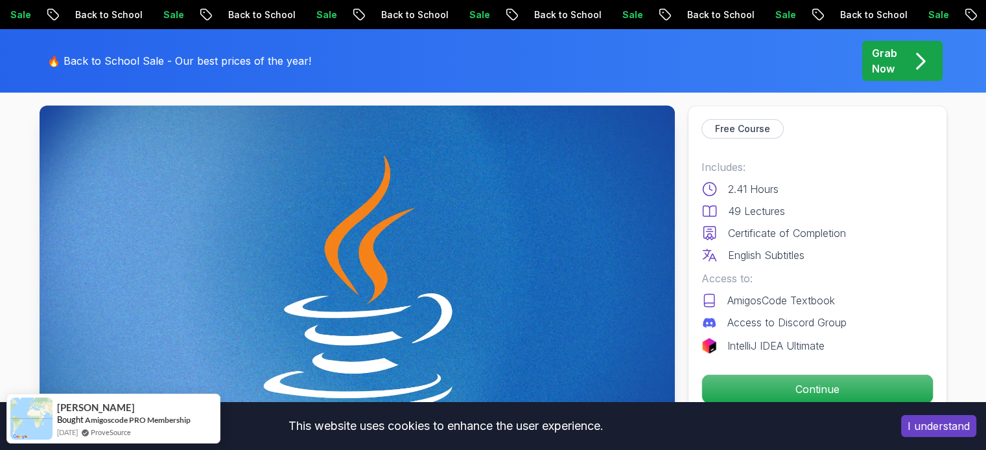
scroll to position [0, 0]
